Goal: Check status: Check status

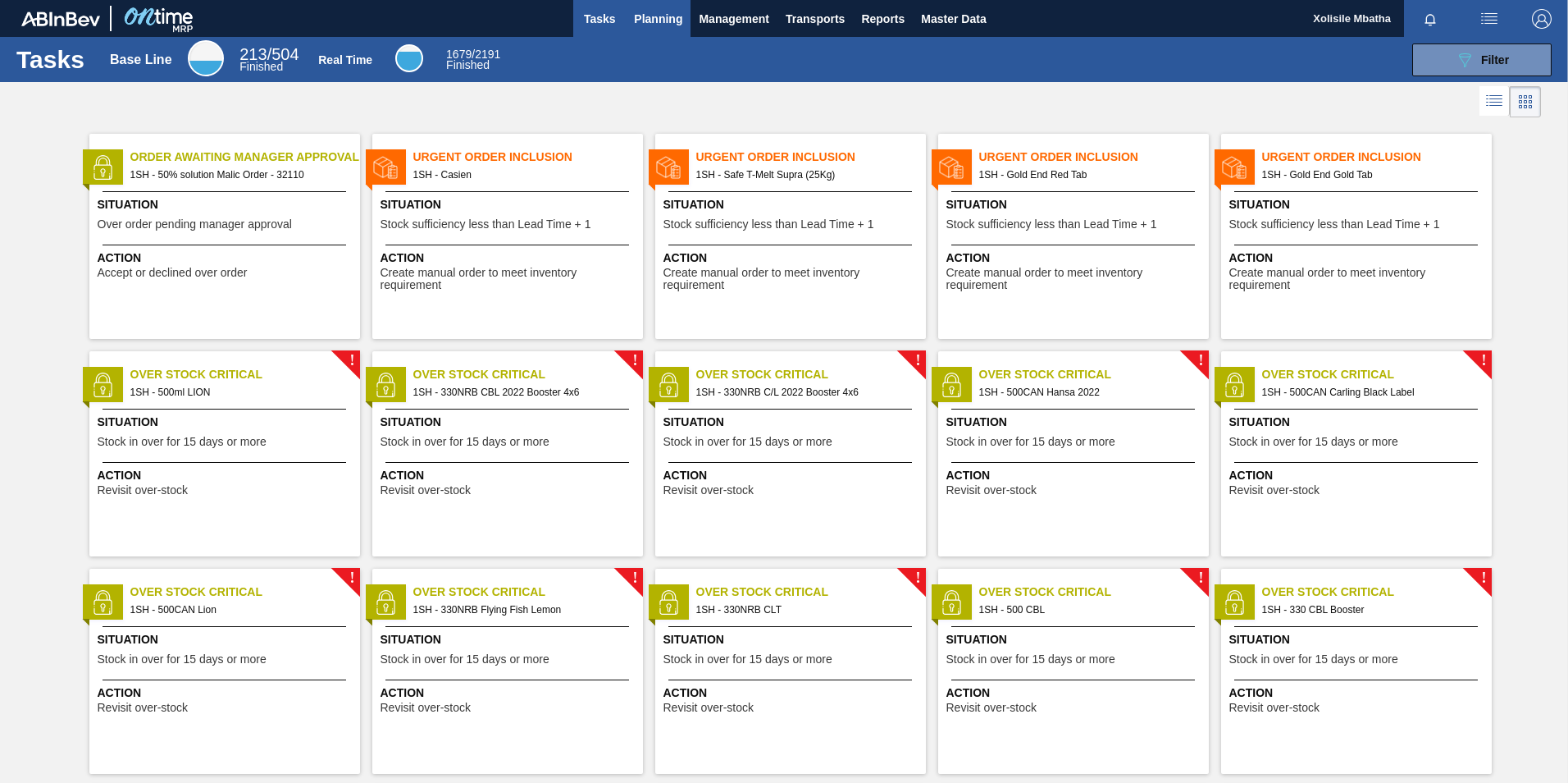
click at [668, 21] on span "Planning" at bounding box center [658, 18] width 49 height 20
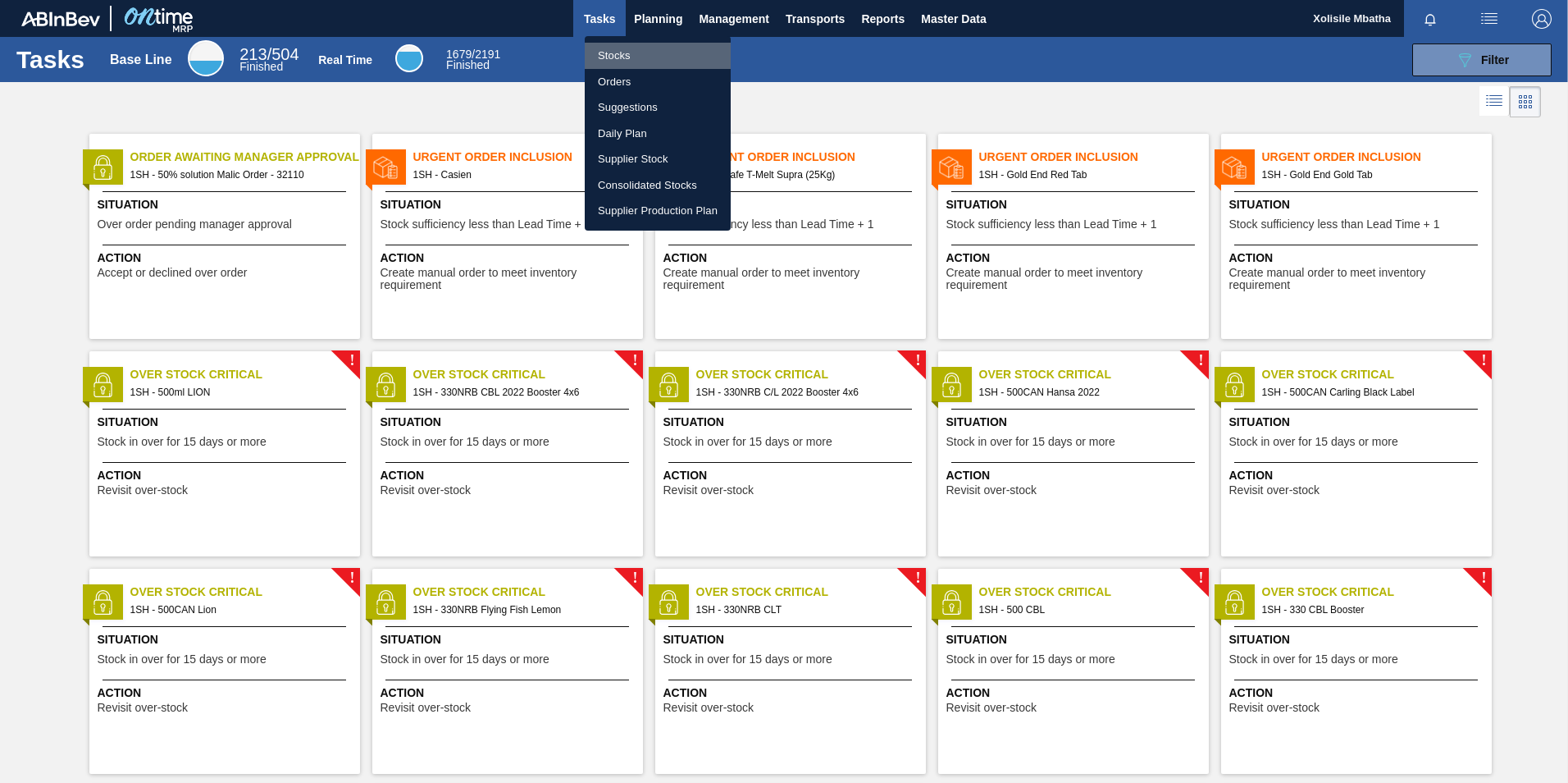
click at [635, 57] on li "Stocks" at bounding box center [658, 56] width 146 height 26
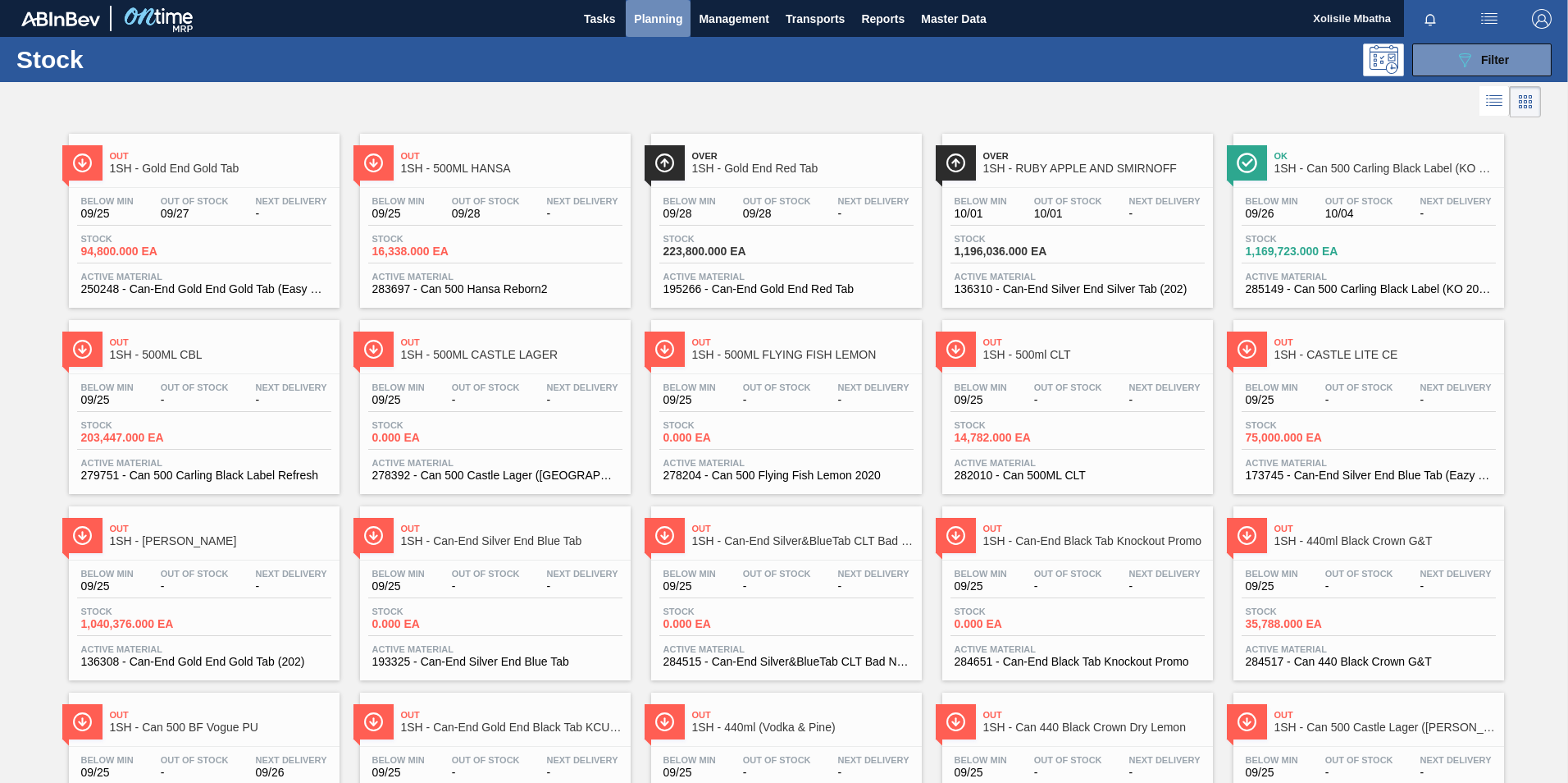
click at [672, 17] on span "Planning" at bounding box center [658, 18] width 49 height 20
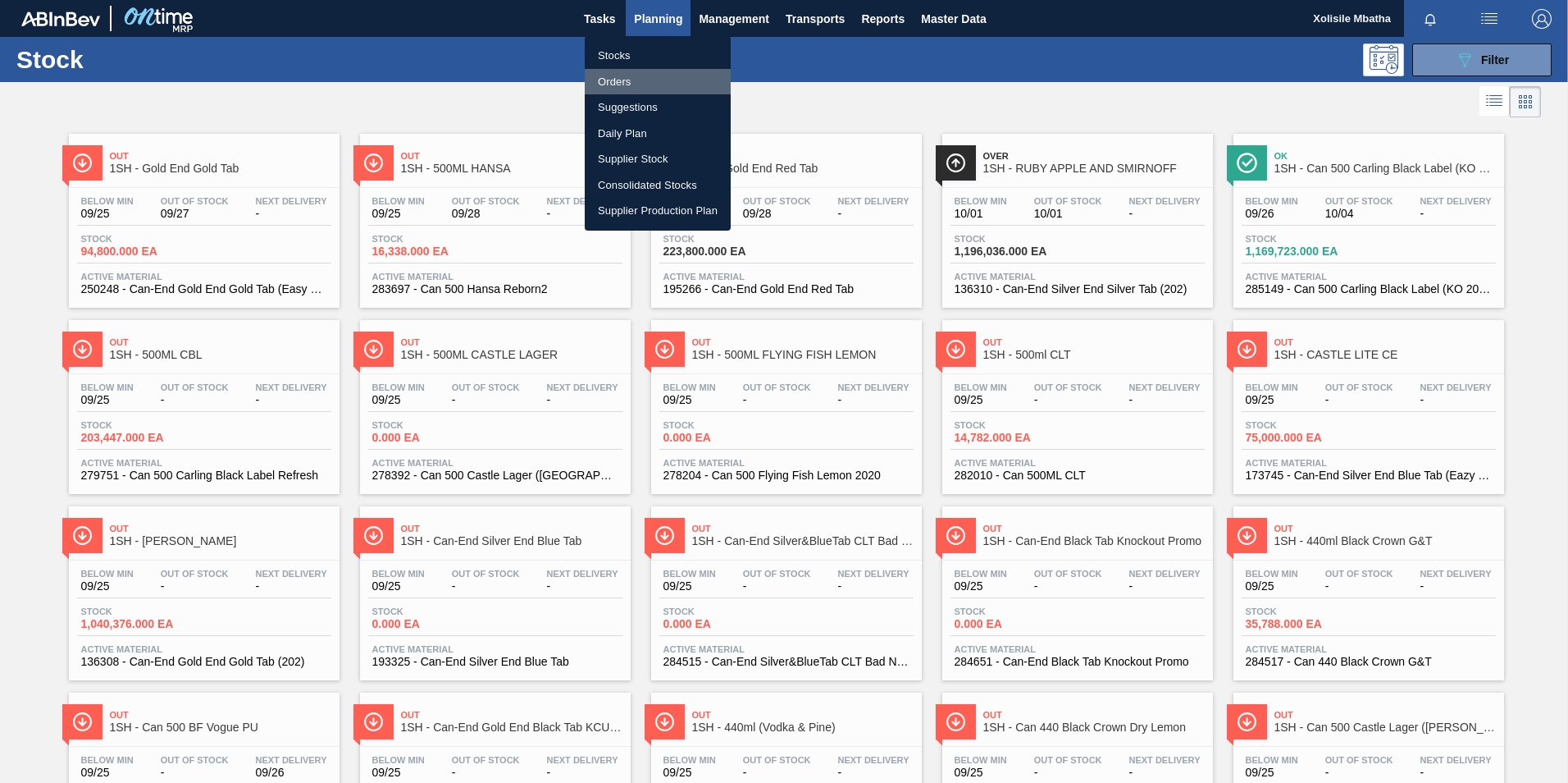
click at [627, 87] on li "Orders" at bounding box center [658, 82] width 146 height 26
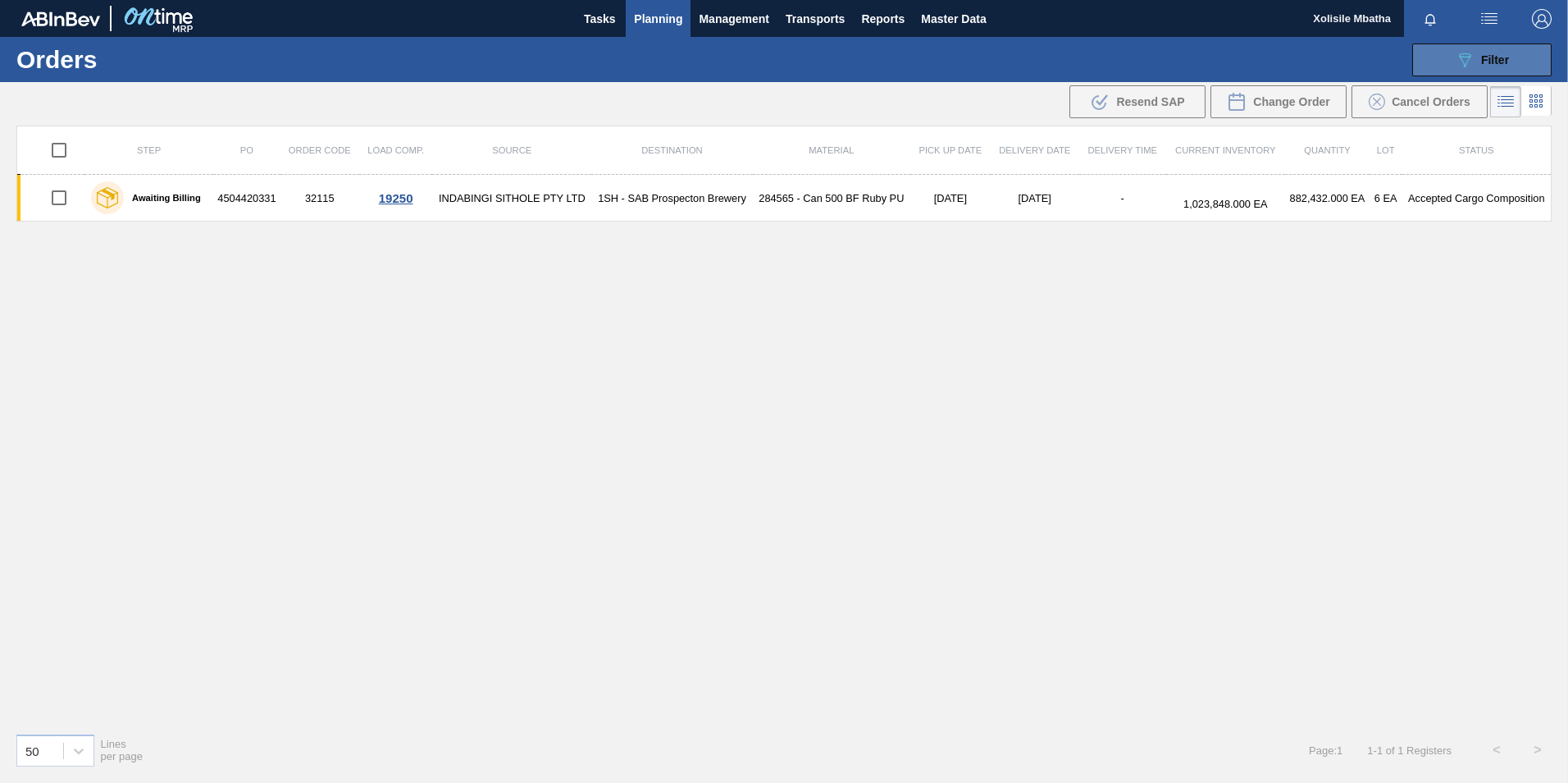
click at [1502, 66] on div "089F7B8B-B2A5-4AFE-B5C0-19BA573D28AC Filter" at bounding box center [1482, 59] width 54 height 20
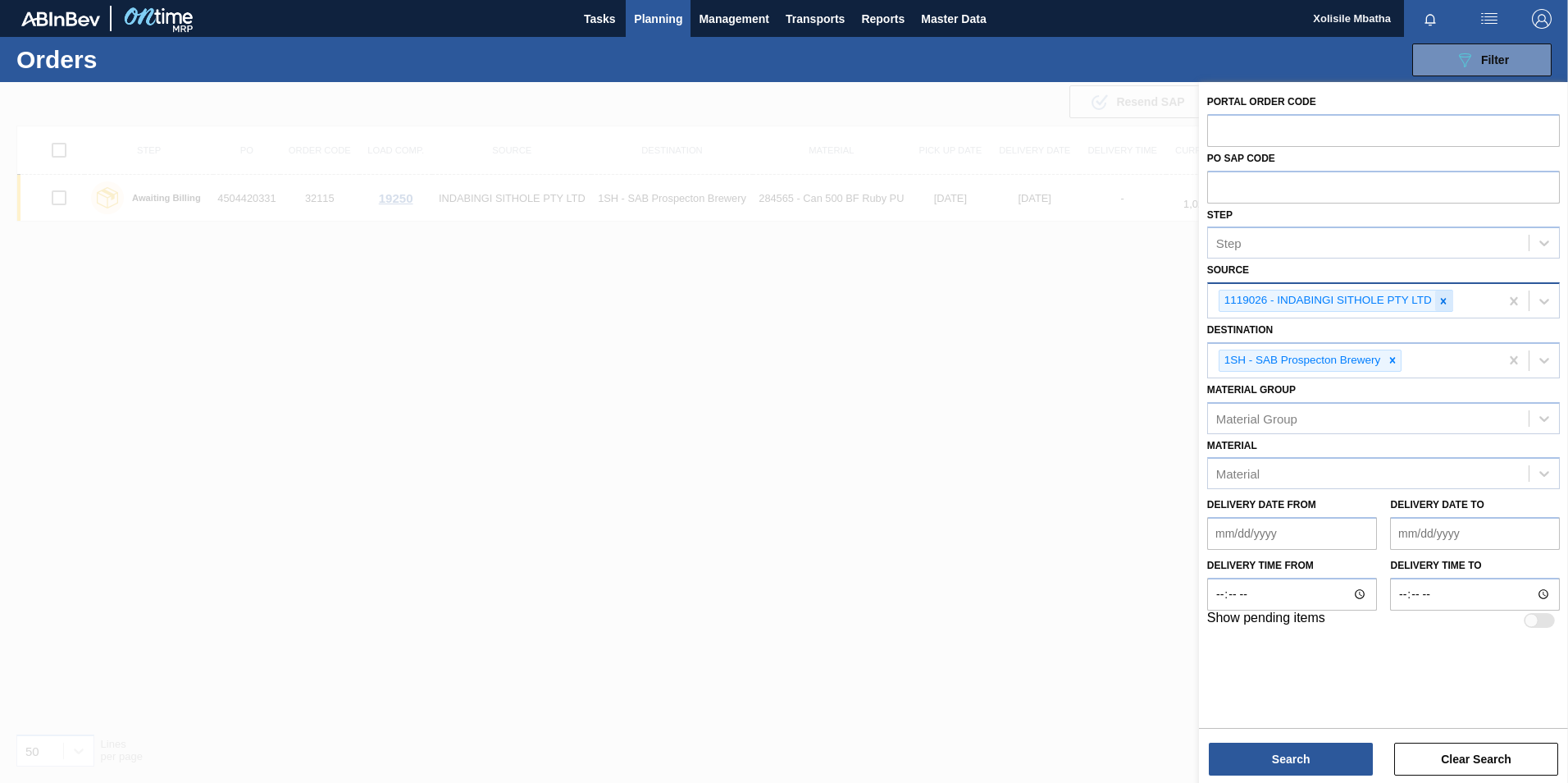
click at [1441, 300] on icon at bounding box center [1444, 300] width 11 height 11
click at [1541, 296] on icon at bounding box center [1544, 299] width 17 height 17
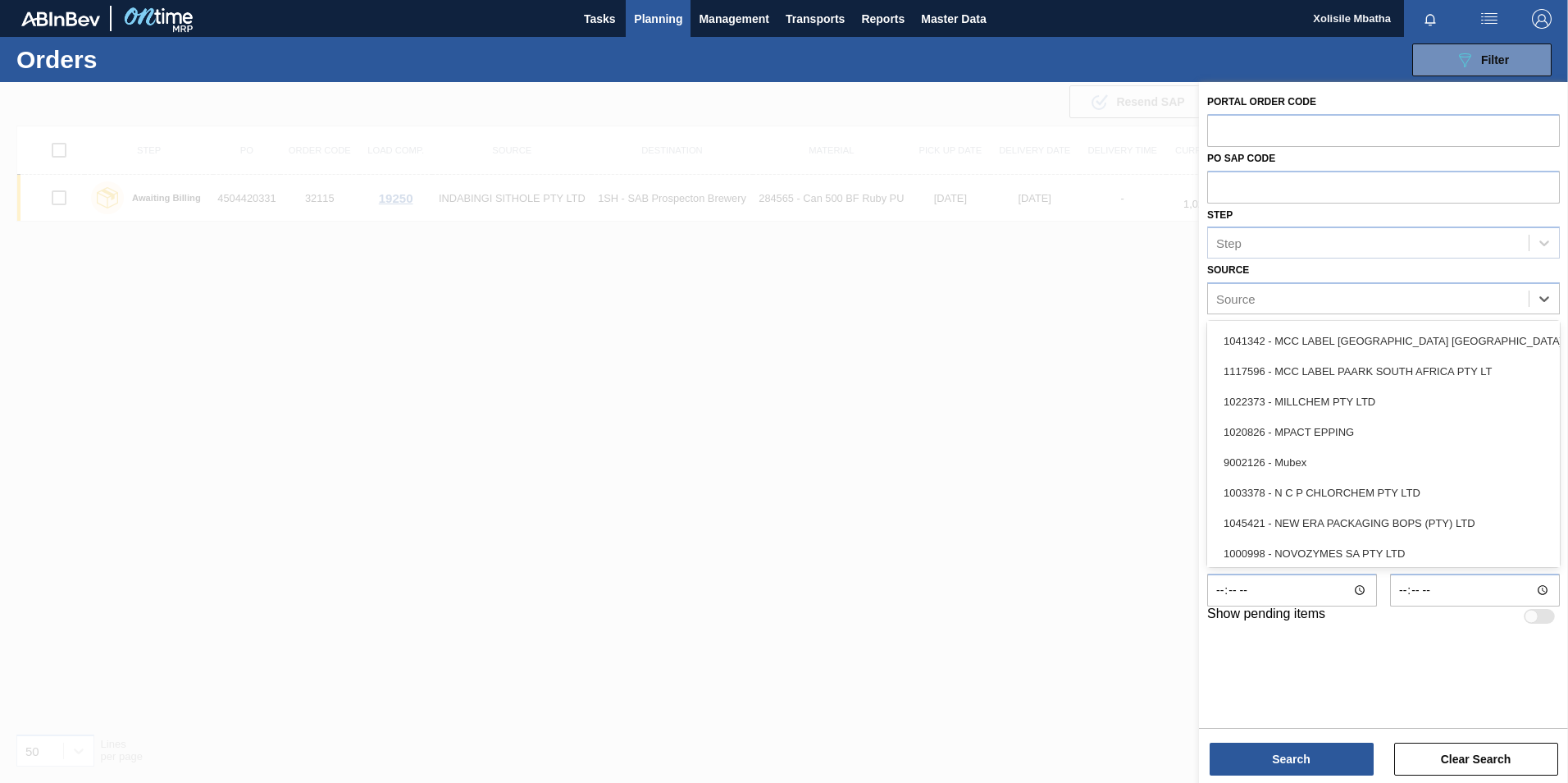
scroll to position [1477, 0]
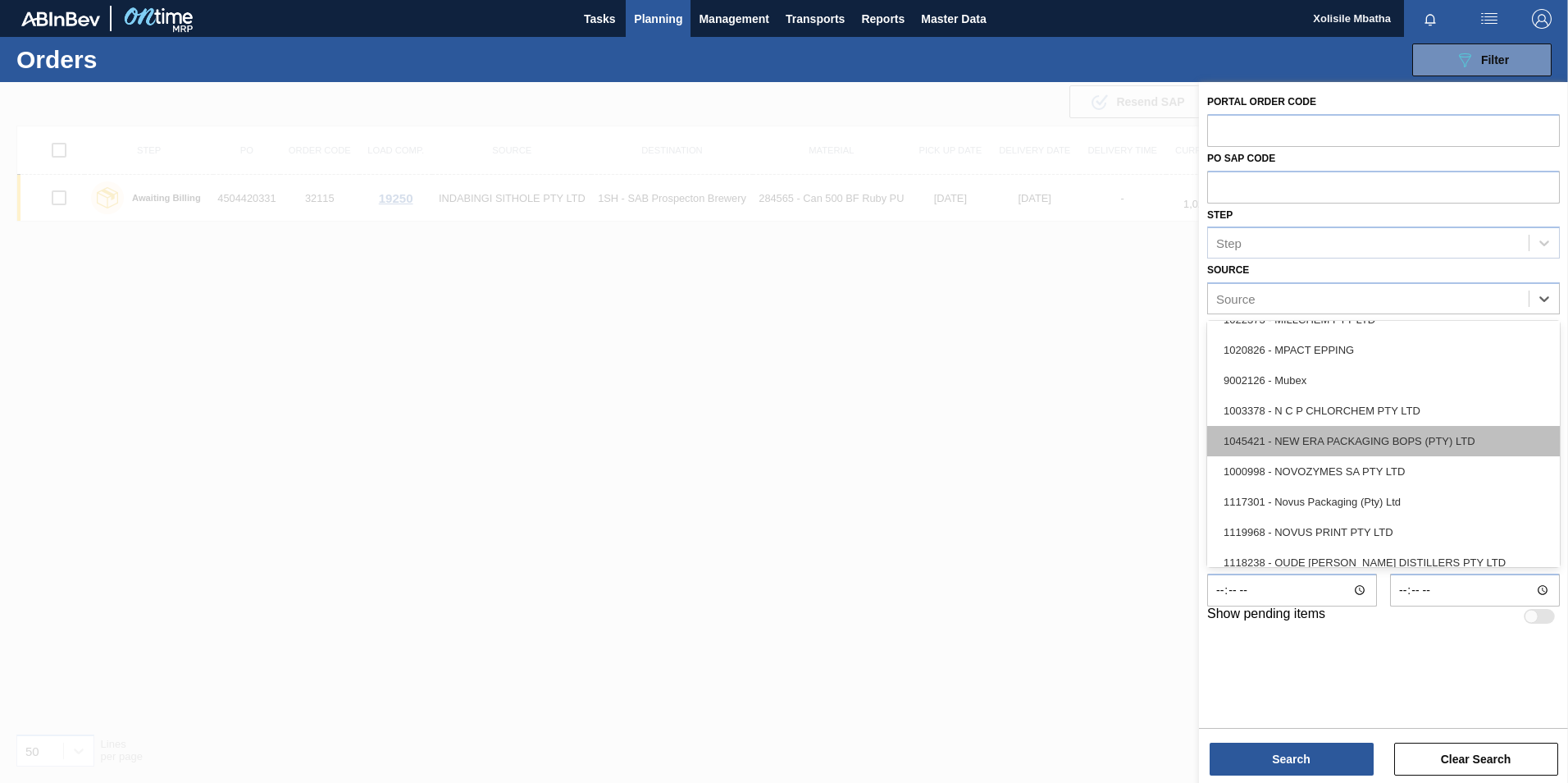
click at [1416, 447] on div "1045421 - NEW ERA PACKAGING BOPS (PTY) LTD" at bounding box center [1383, 441] width 353 height 30
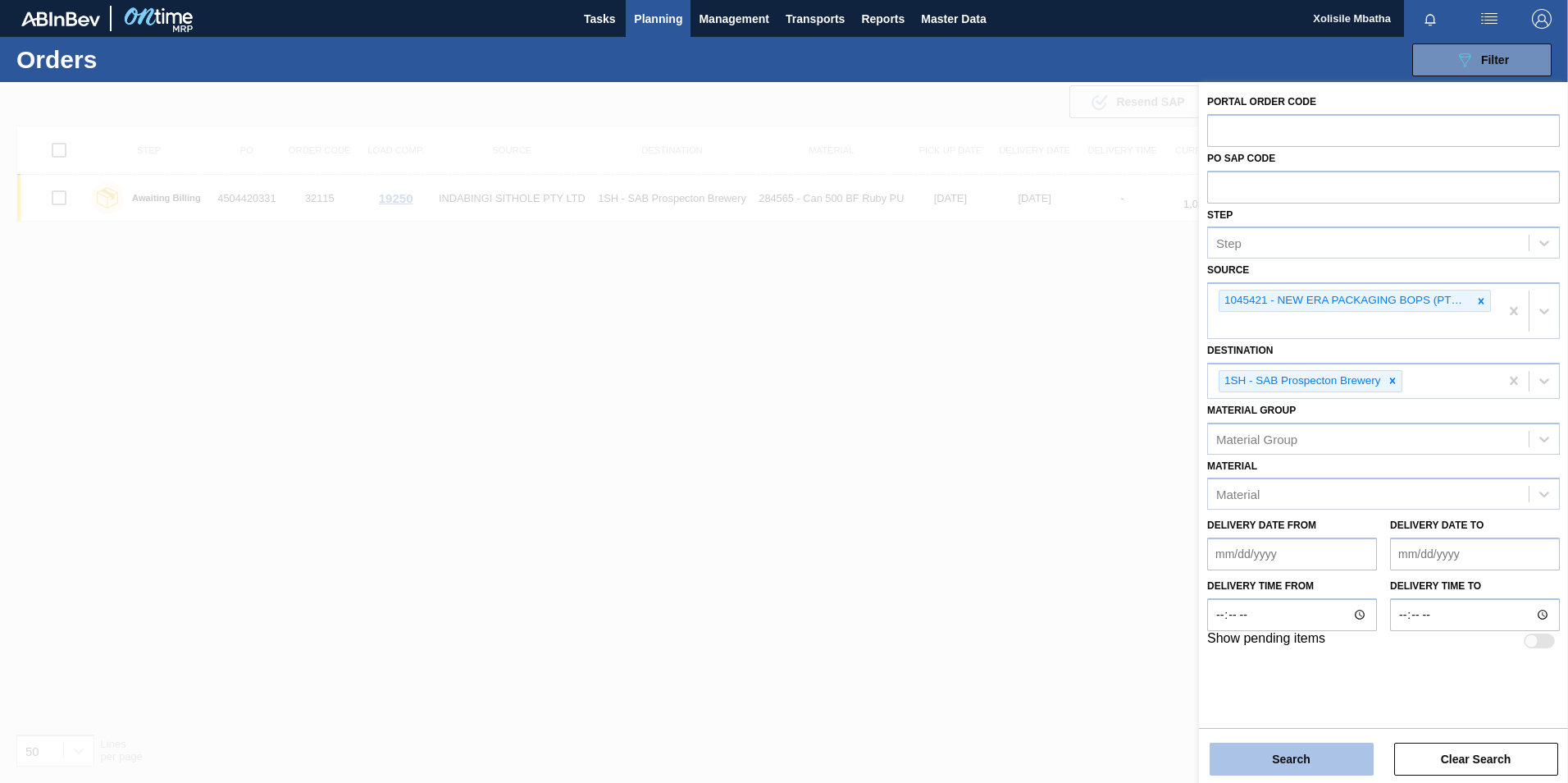
click at [1314, 754] on button "Search" at bounding box center [1292, 759] width 164 height 33
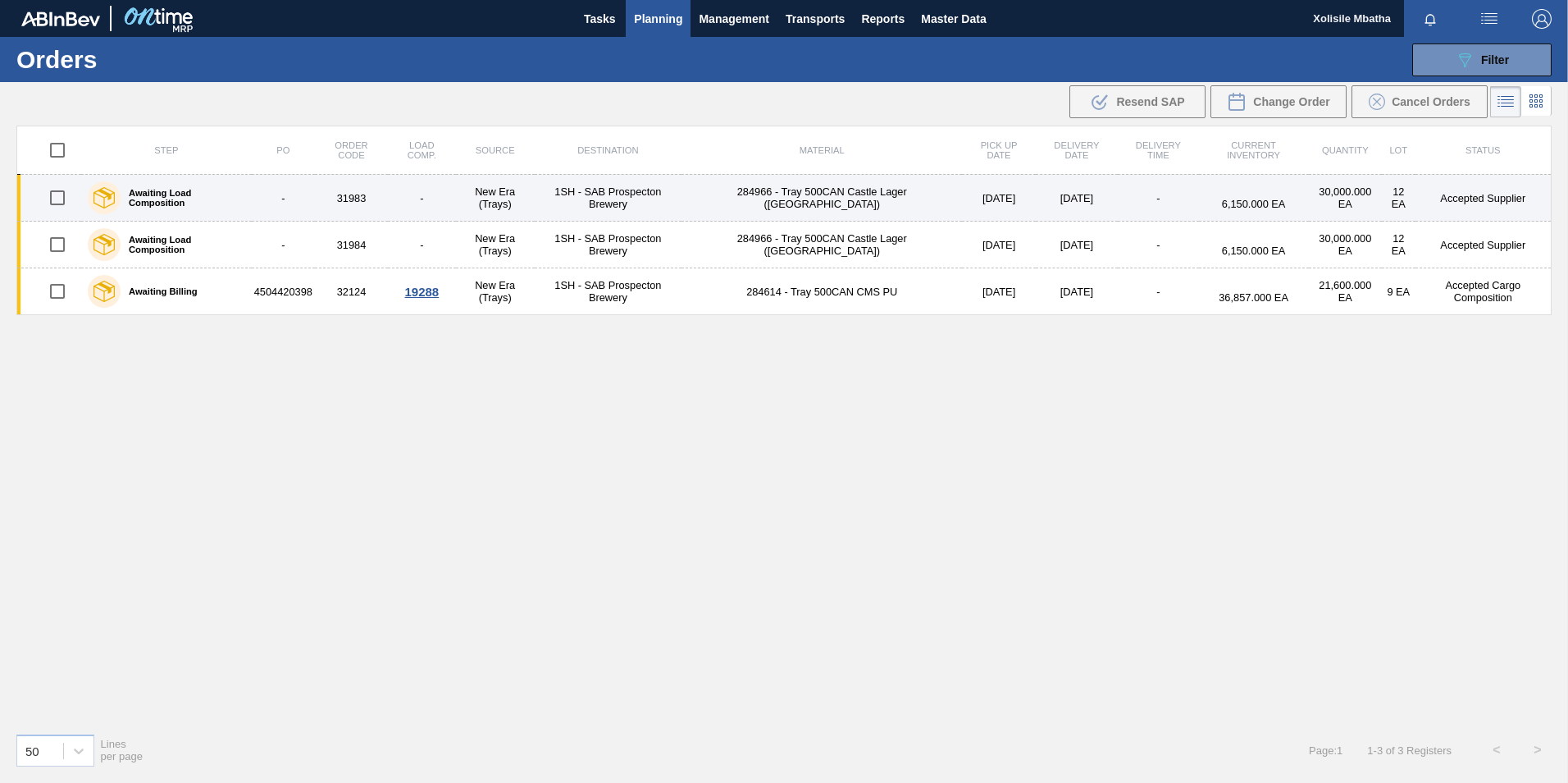
click at [804, 192] on td "284966 - Tray 500CAN Castle Lager ([GEOGRAPHIC_DATA])" at bounding box center [822, 199] width 280 height 47
click at [362, 196] on td "31983" at bounding box center [352, 199] width 73 height 47
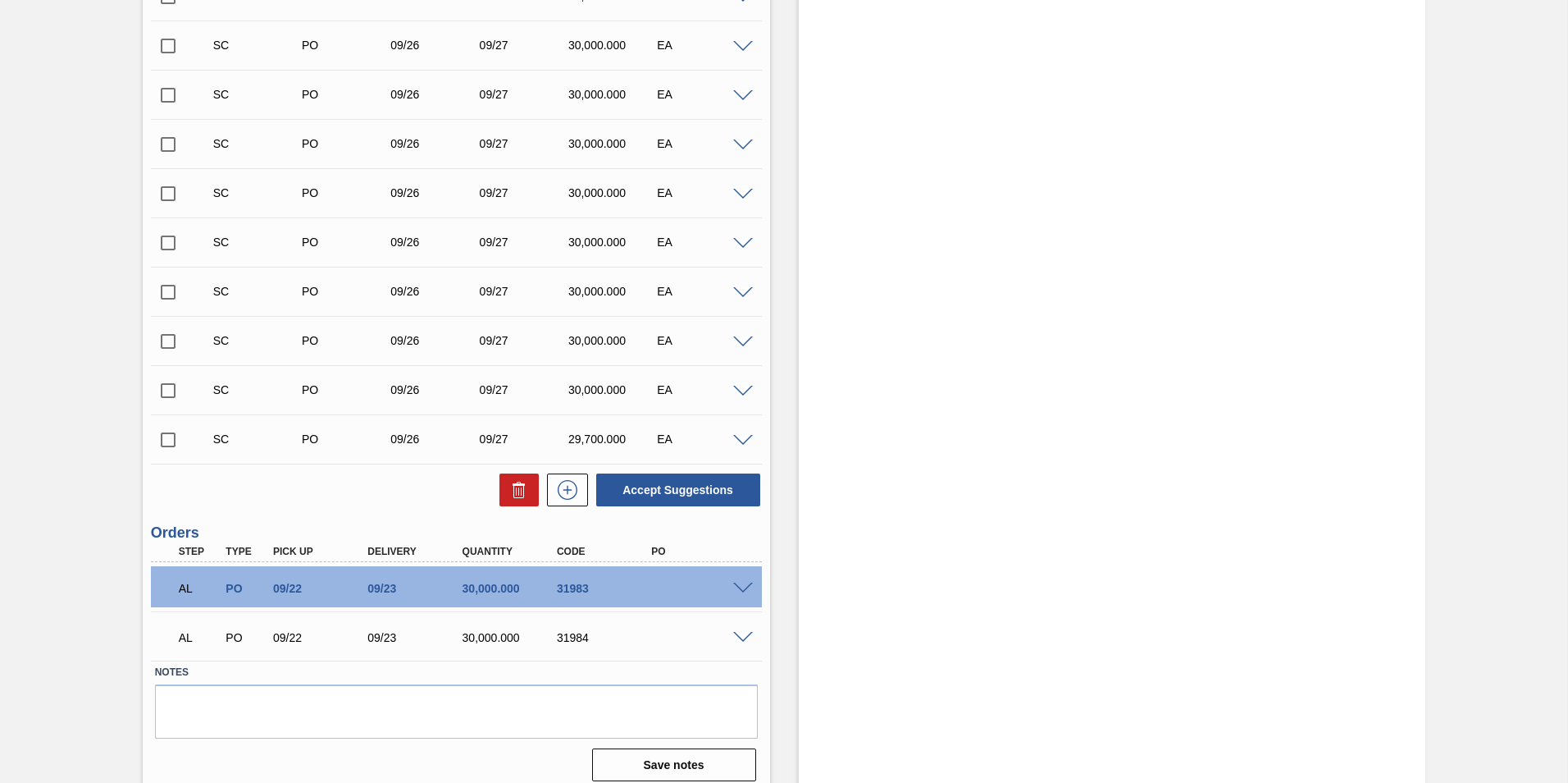
scroll to position [21796, 0]
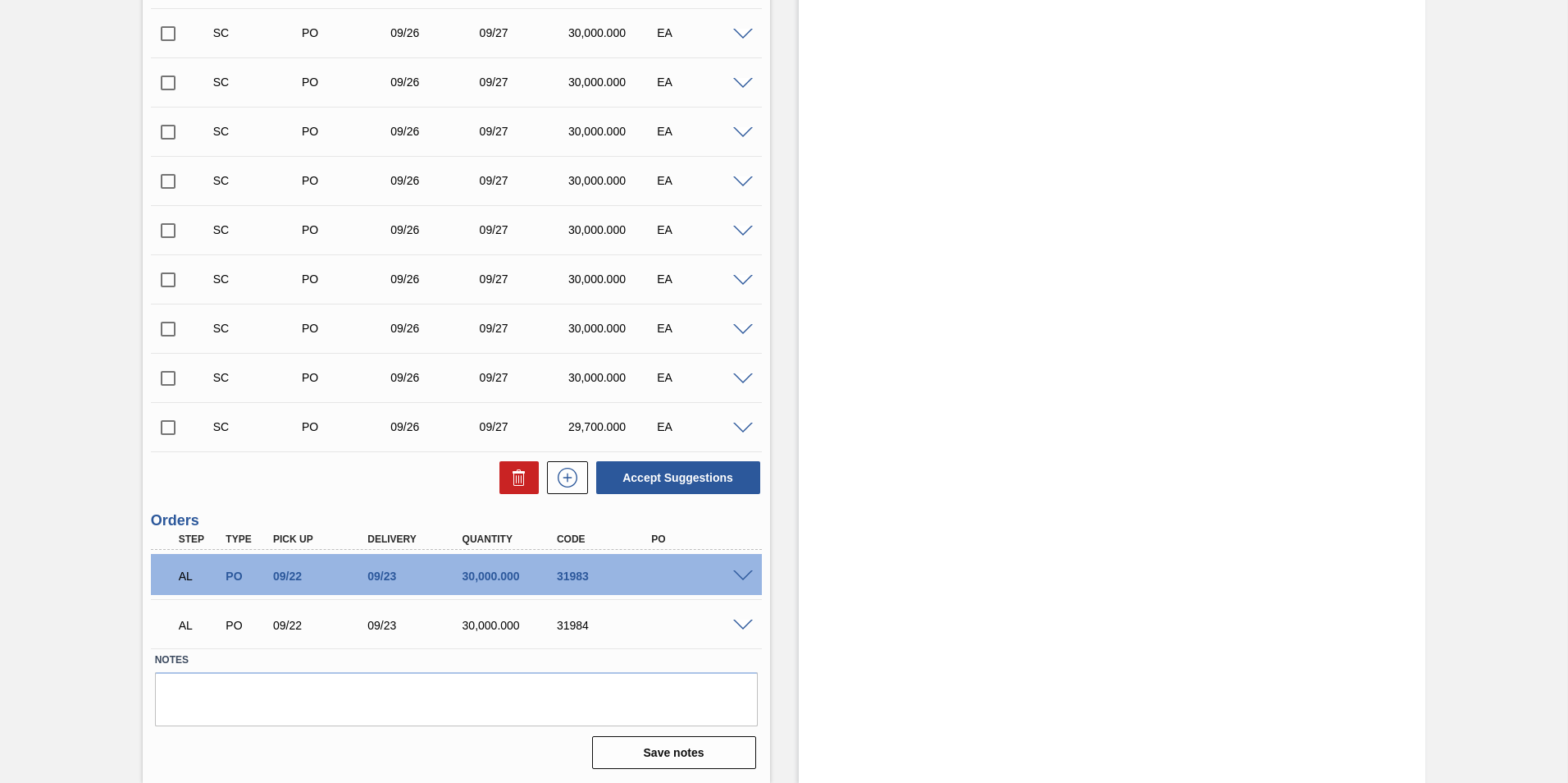
click at [733, 576] on span at bounding box center [743, 577] width 20 height 12
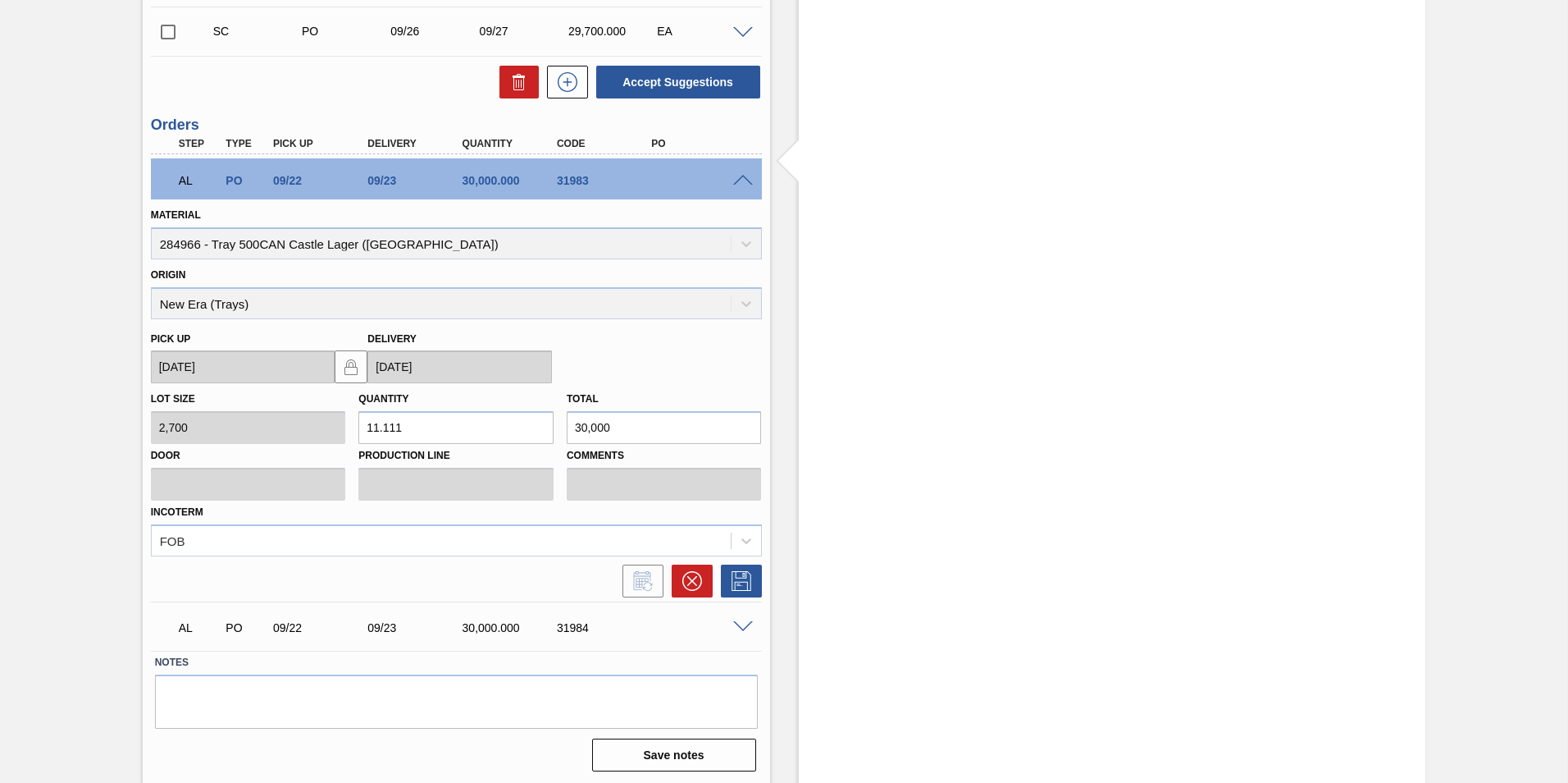
scroll to position [22194, 0]
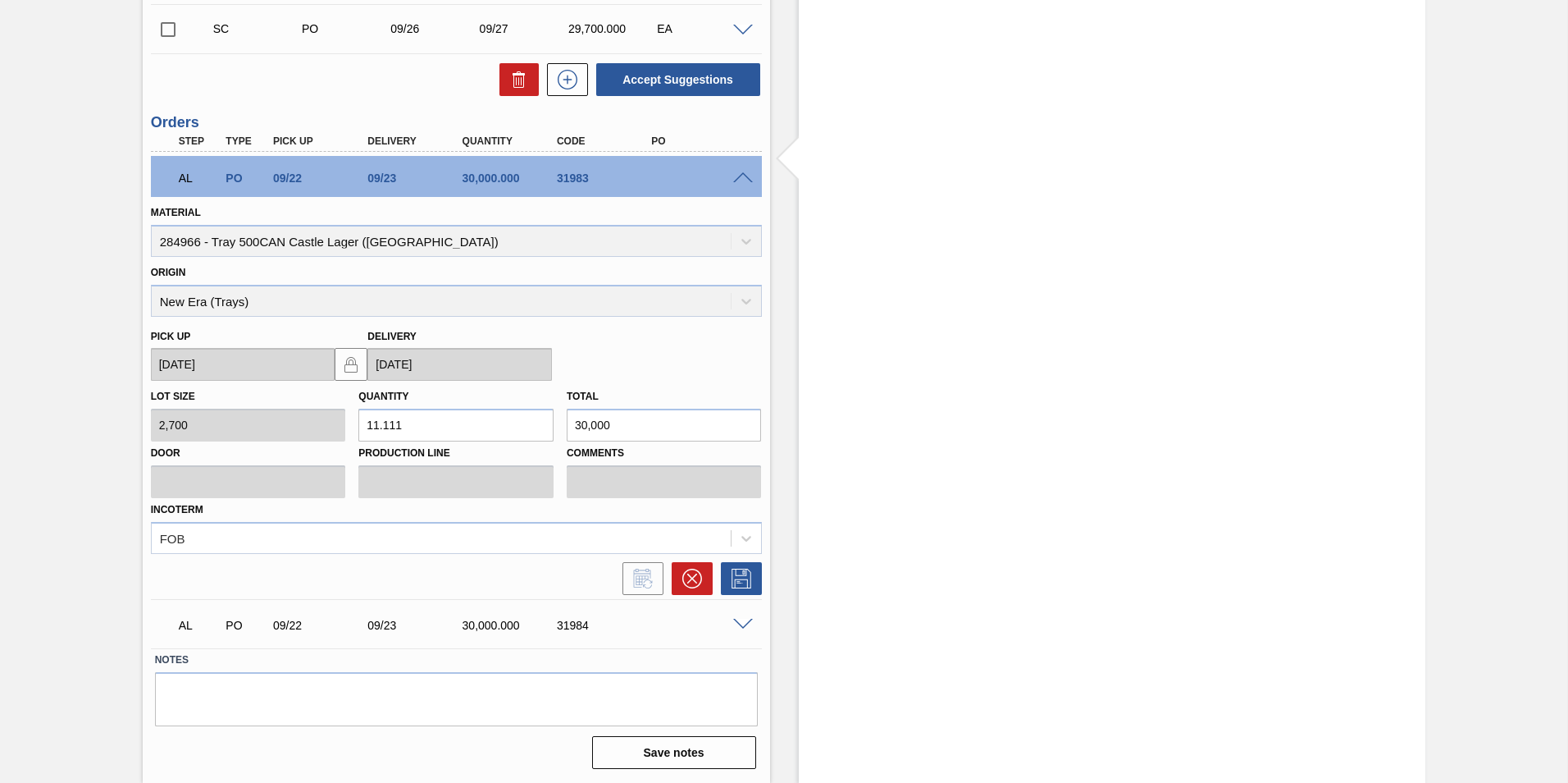
click at [745, 179] on span at bounding box center [743, 179] width 20 height 12
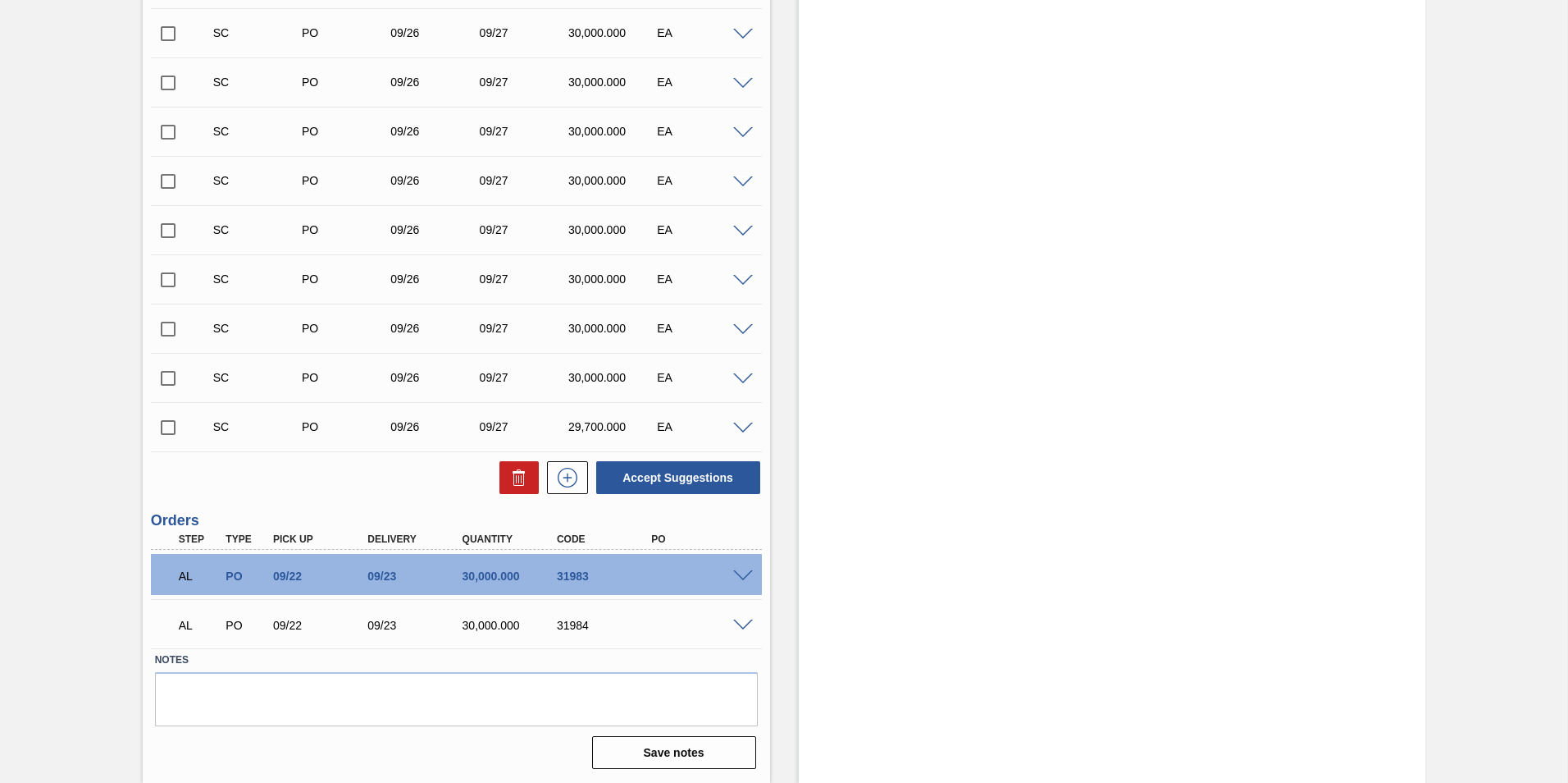
scroll to position [21796, 0]
click at [742, 624] on span at bounding box center [743, 625] width 20 height 12
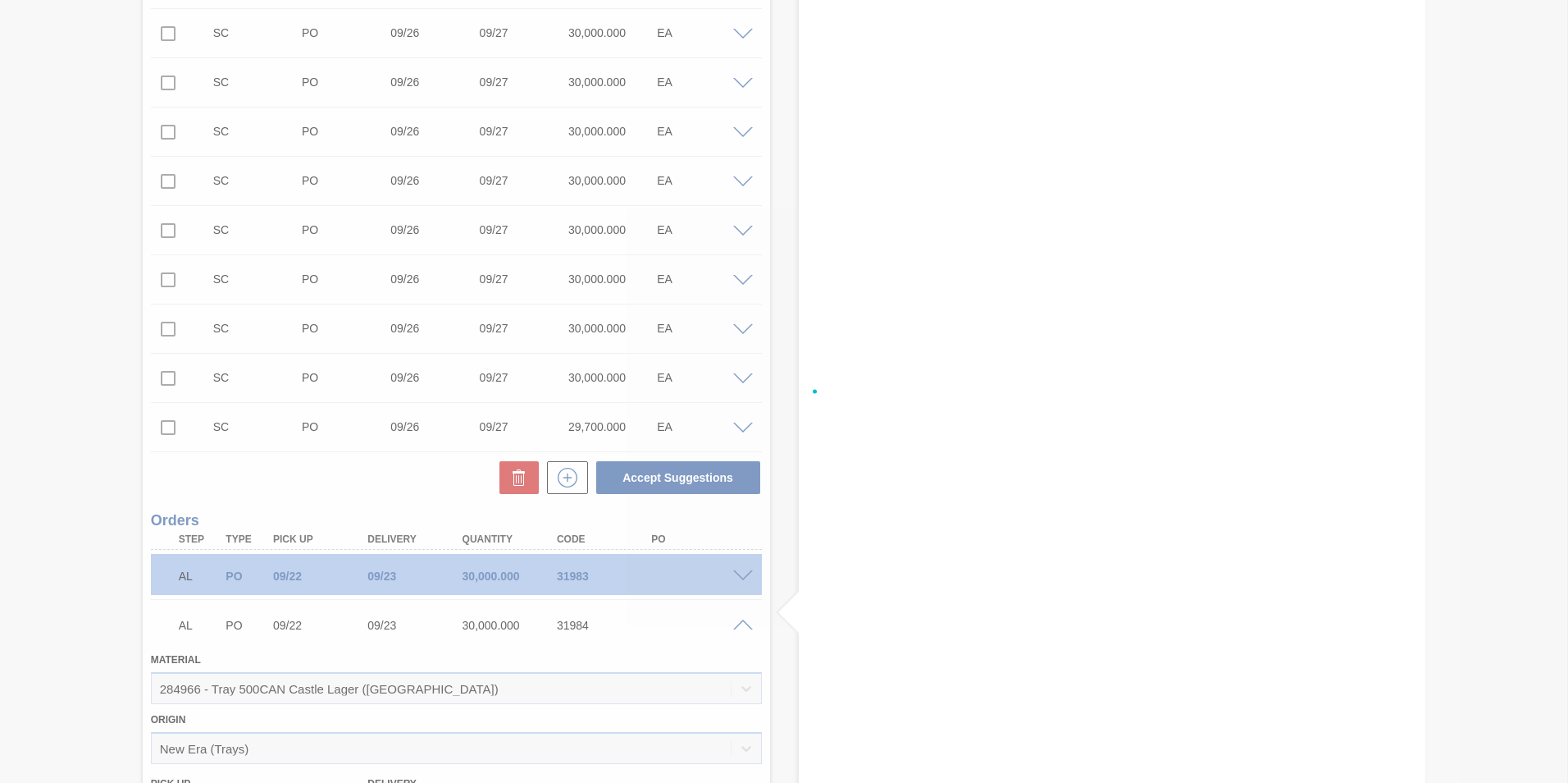
scroll to position [22194, 0]
